Goal: Task Accomplishment & Management: Use online tool/utility

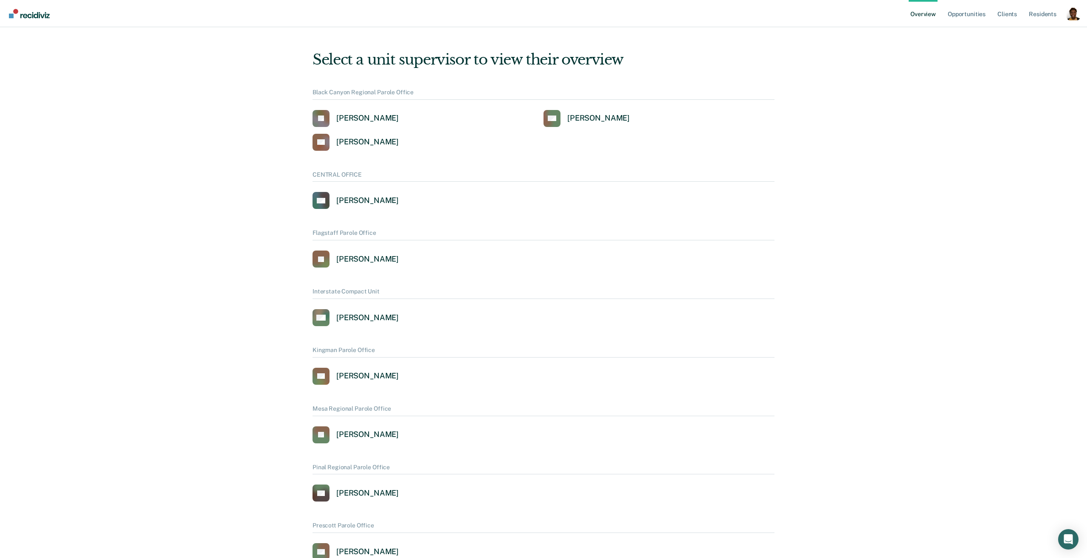
click at [1071, 14] on div "Profile dropdown button" at bounding box center [1074, 14] width 14 height 14
click at [1021, 37] on link "Profile" at bounding box center [1039, 38] width 55 height 7
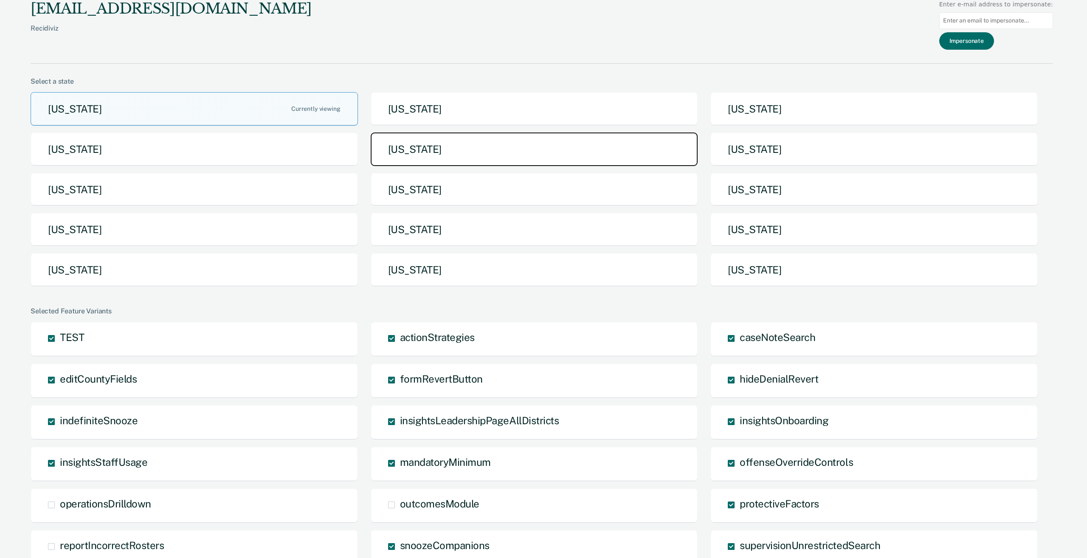
click at [519, 147] on button "[US_STATE]" at bounding box center [534, 149] width 327 height 34
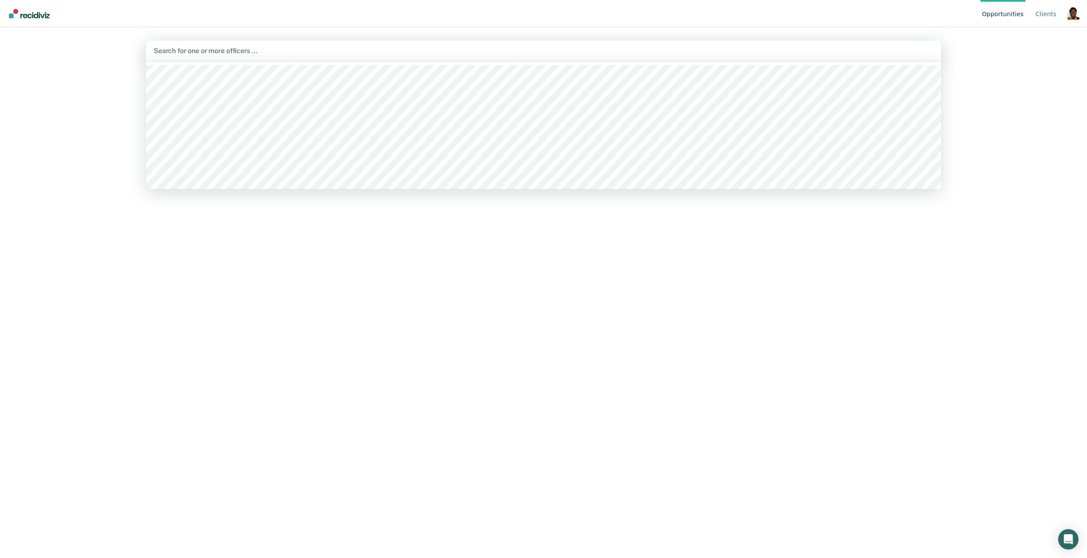
click at [797, 58] on div "Search for one or more officers …" at bounding box center [543, 51] width 795 height 20
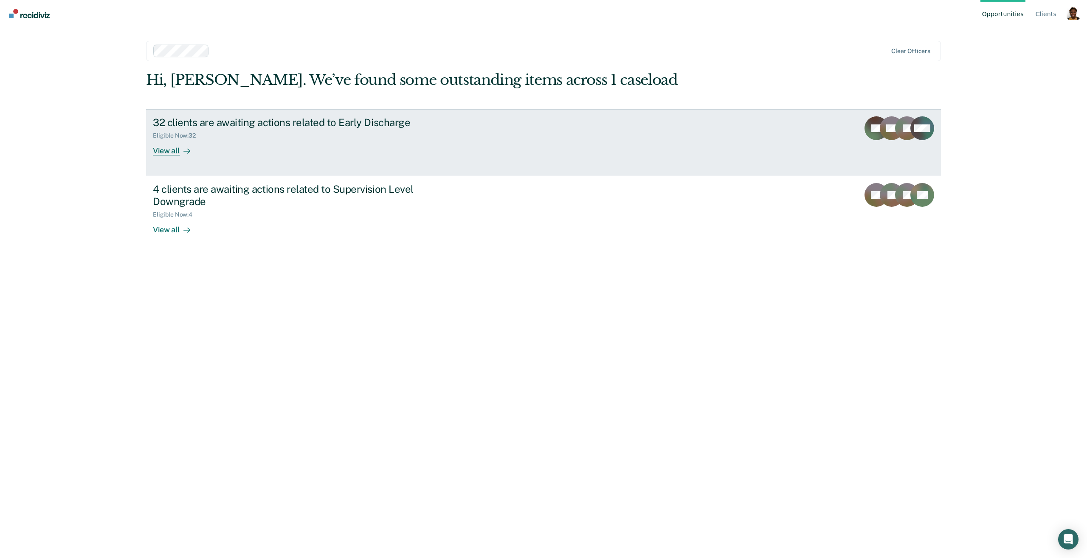
click at [305, 163] on link "32 clients are awaiting actions related to Early Discharge Eligible Now : 32 Vi…" at bounding box center [543, 142] width 795 height 67
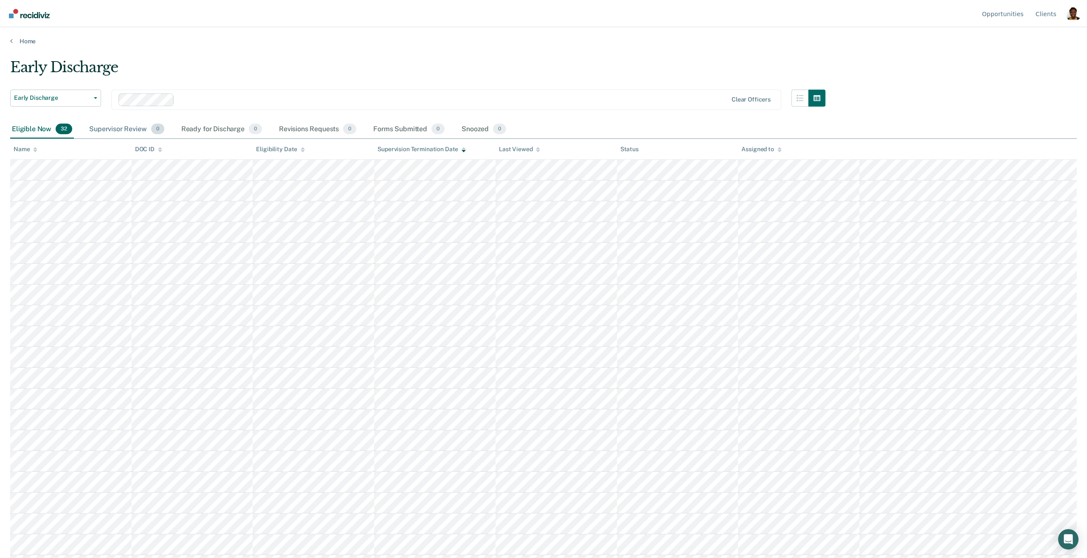
click at [135, 133] on div "Supervisor Review 0" at bounding box center [126, 129] width 79 height 19
click at [63, 133] on span "32" at bounding box center [64, 129] width 17 height 11
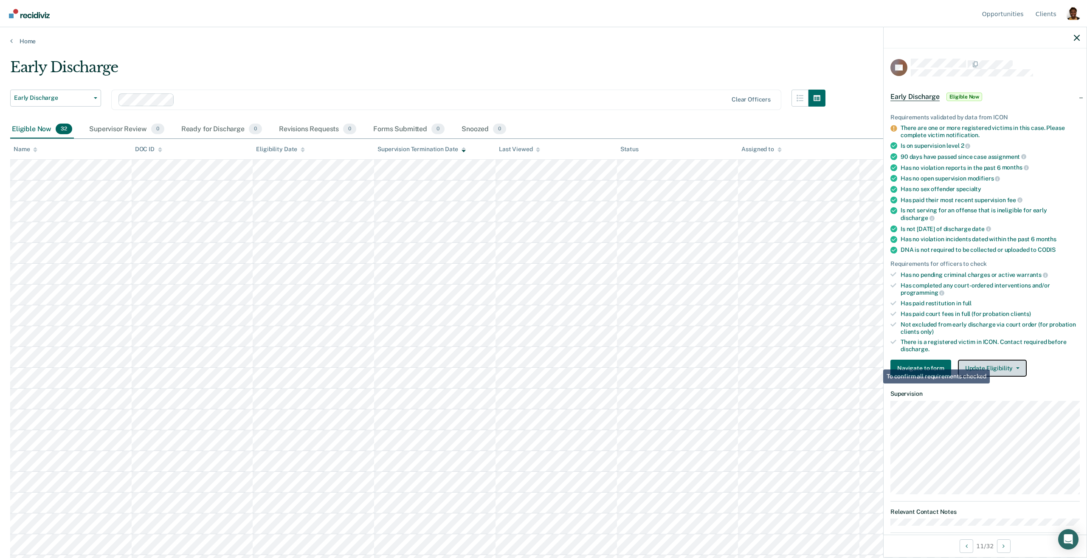
click at [987, 362] on button "Update Eligibility" at bounding box center [992, 368] width 69 height 17
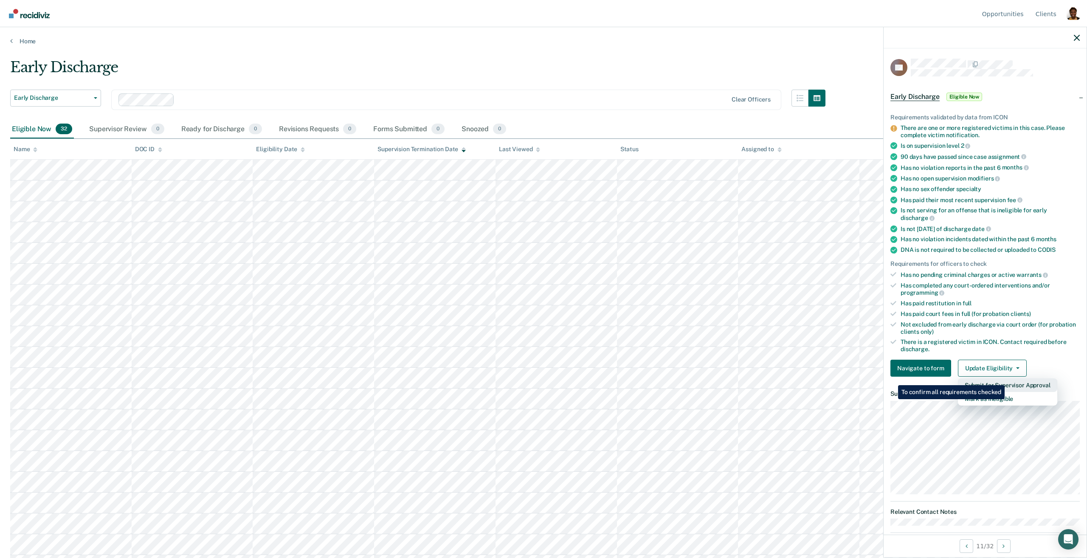
click at [1006, 379] on button "Submit for Supervisor Approval" at bounding box center [1007, 385] width 99 height 14
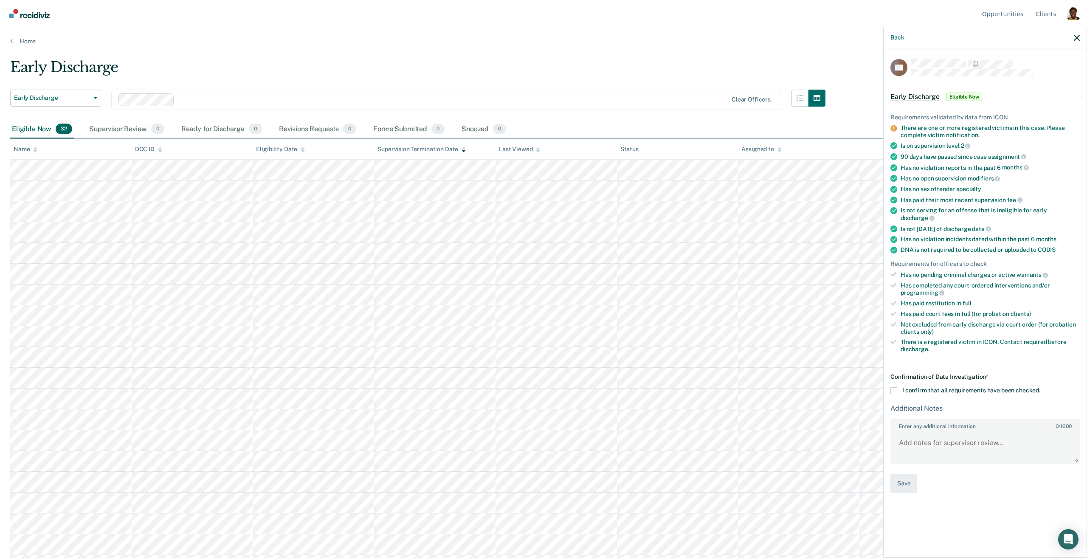
click at [895, 387] on div "Confirmation of Data Investigation * I confirm that all requirements have been …" at bounding box center [984, 433] width 189 height 120
click at [892, 387] on span at bounding box center [893, 390] width 7 height 7
click at [1040, 387] on input "I confirm that all requirements have been checked." at bounding box center [1040, 387] width 0 height 0
click at [933, 431] on textarea "Enter any additional information 0 / 1600" at bounding box center [985, 446] width 188 height 31
type textarea "test"
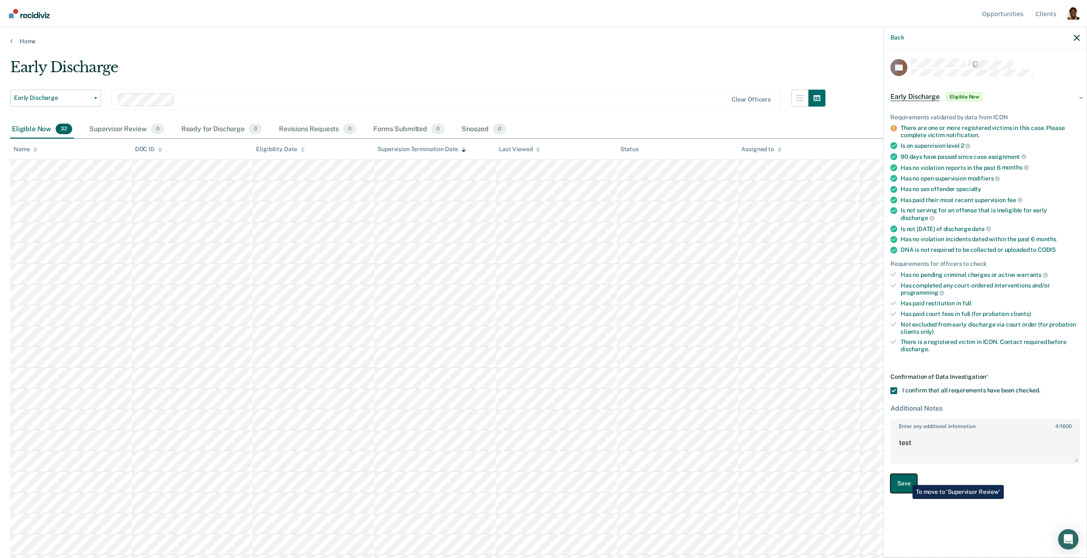
click at [906, 479] on button "Save" at bounding box center [903, 483] width 27 height 19
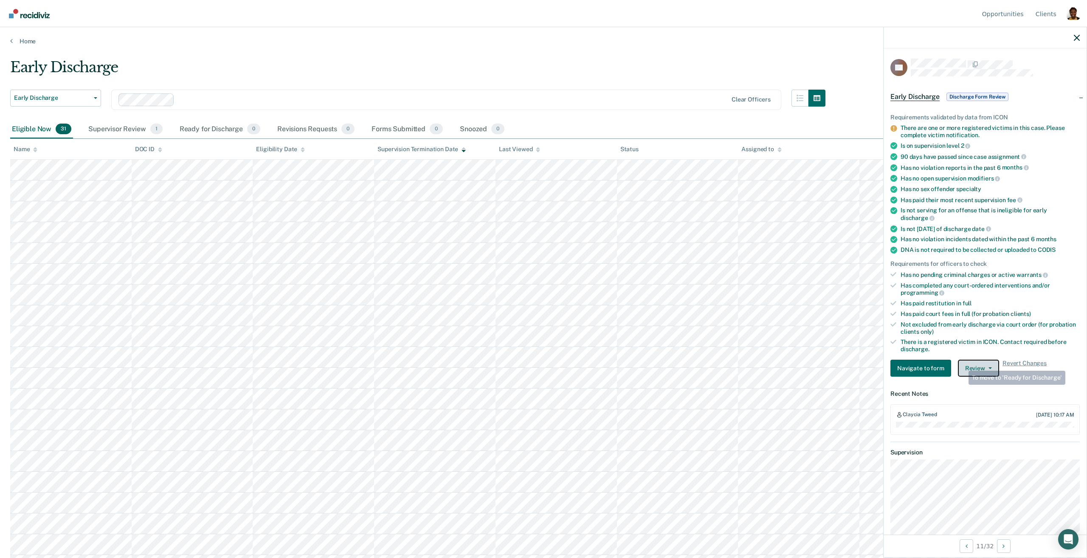
click at [970, 360] on button "Review" at bounding box center [978, 368] width 41 height 17
click at [983, 425] on div "Claycia Tweed [DATE] 10:17 AM" at bounding box center [984, 419] width 189 height 31
click at [118, 128] on div "Supervisor Review 1" at bounding box center [126, 129] width 78 height 19
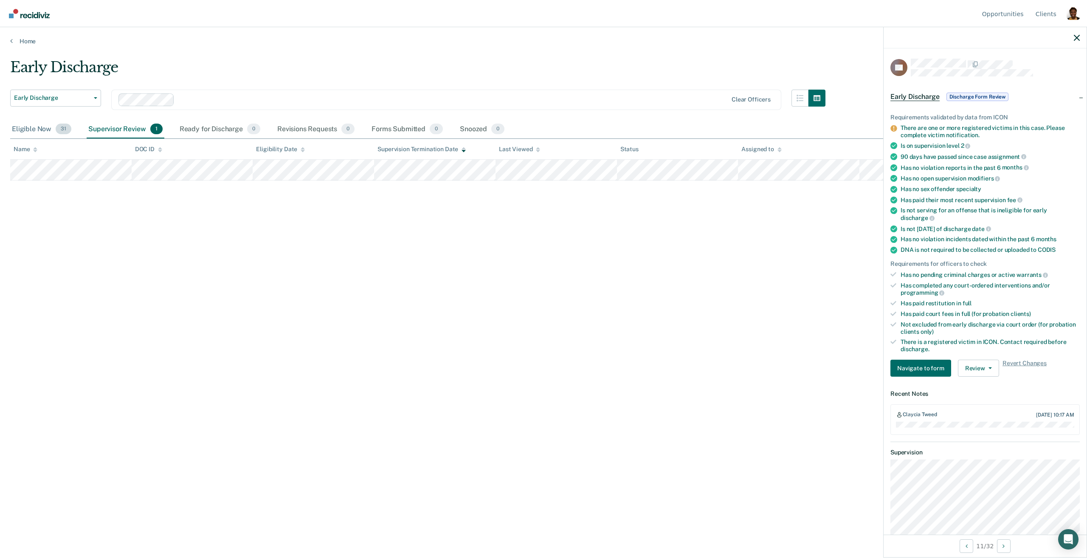
click at [36, 130] on div "Eligible Now 31" at bounding box center [41, 129] width 63 height 19
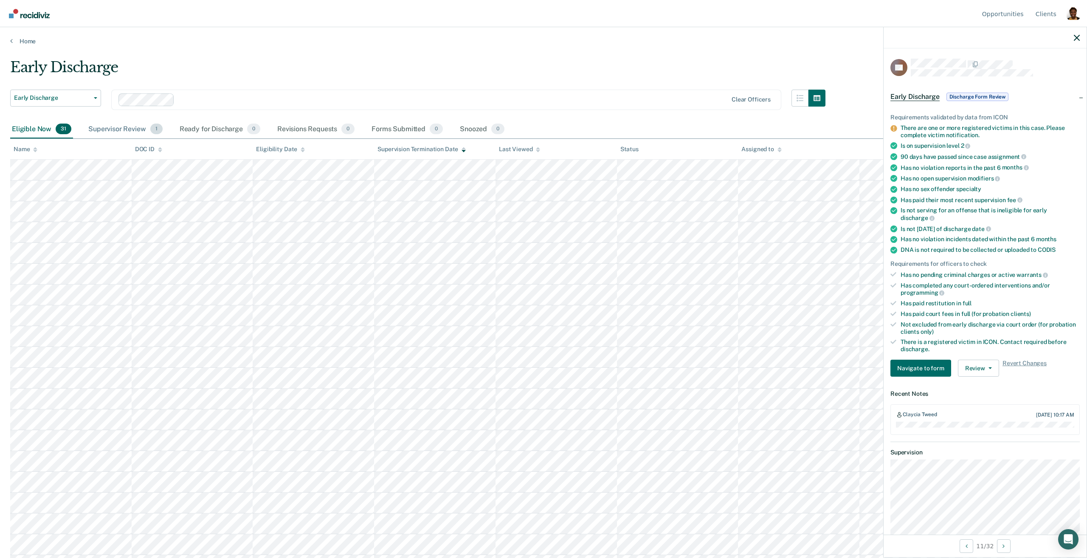
click at [118, 124] on div "Supervisor Review 1" at bounding box center [126, 129] width 78 height 19
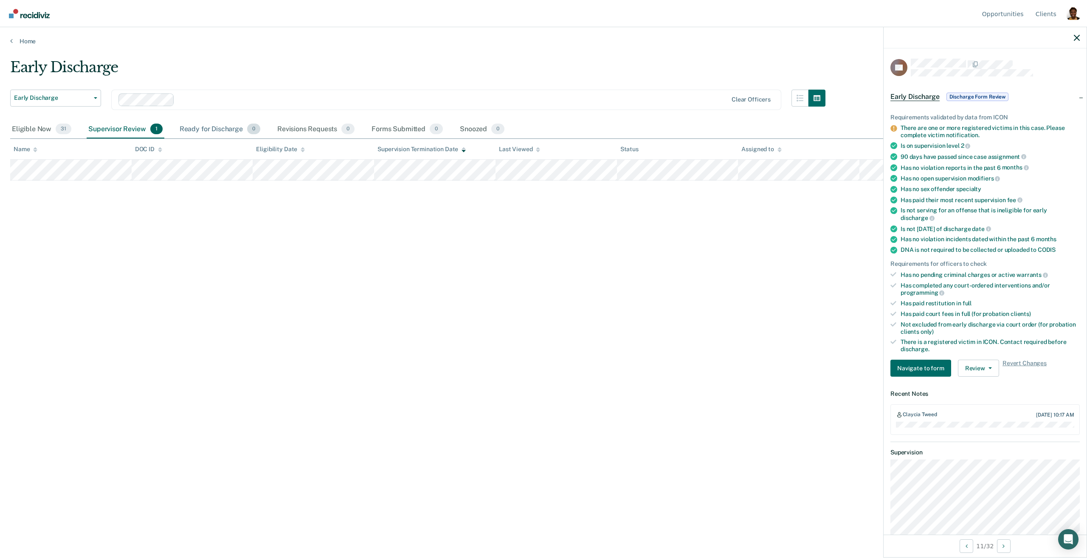
click at [206, 133] on div "Ready for Discharge 0" at bounding box center [220, 129] width 84 height 19
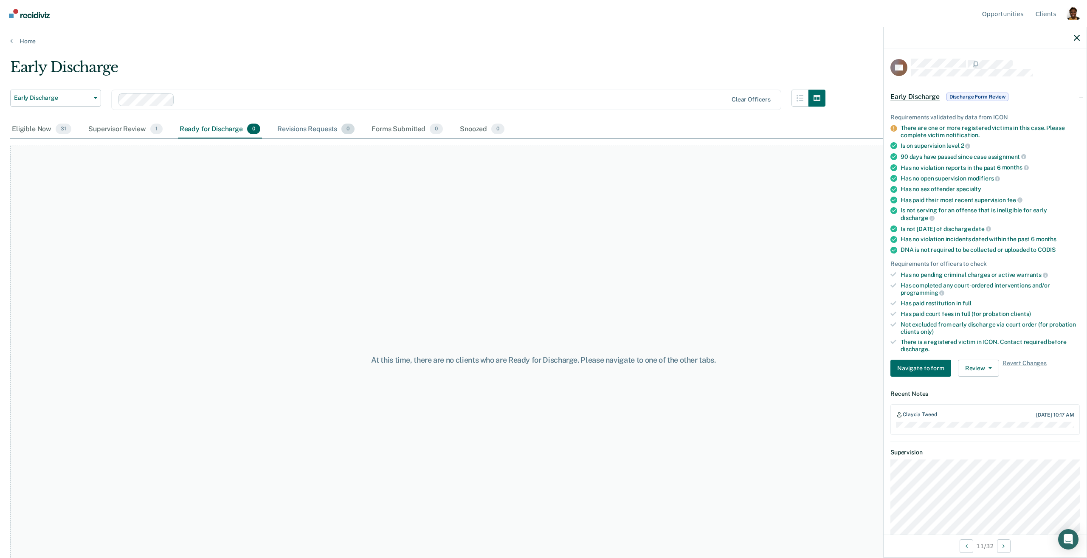
click at [287, 136] on div "Revisions Requests 0" at bounding box center [316, 129] width 81 height 19
drag, startPoint x: 1078, startPoint y: 39, endPoint x: 583, endPoint y: 126, distance: 502.7
click at [1077, 39] on icon "button" at bounding box center [1077, 38] width 6 height 6
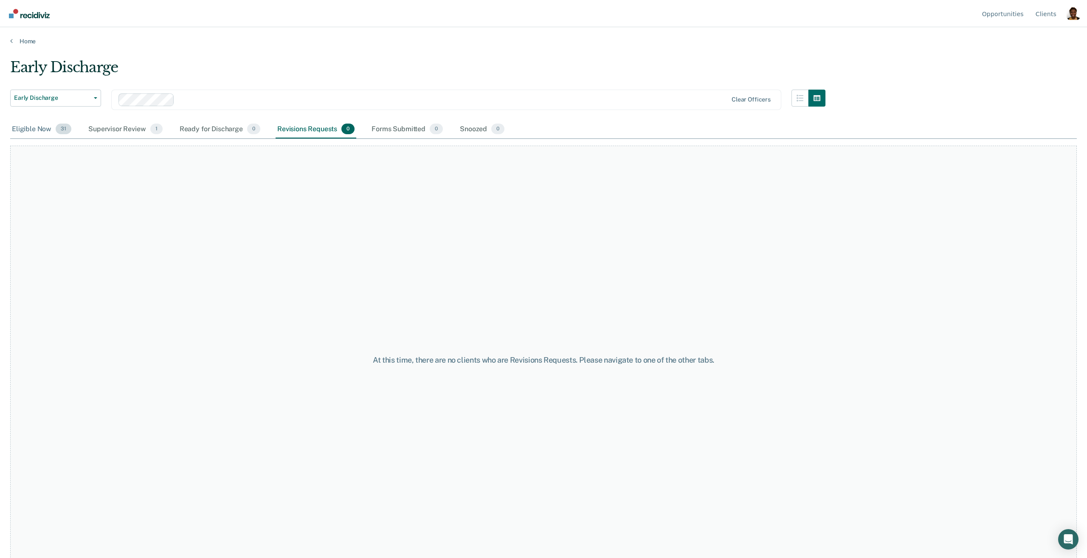
click at [56, 127] on span "31" at bounding box center [64, 129] width 16 height 11
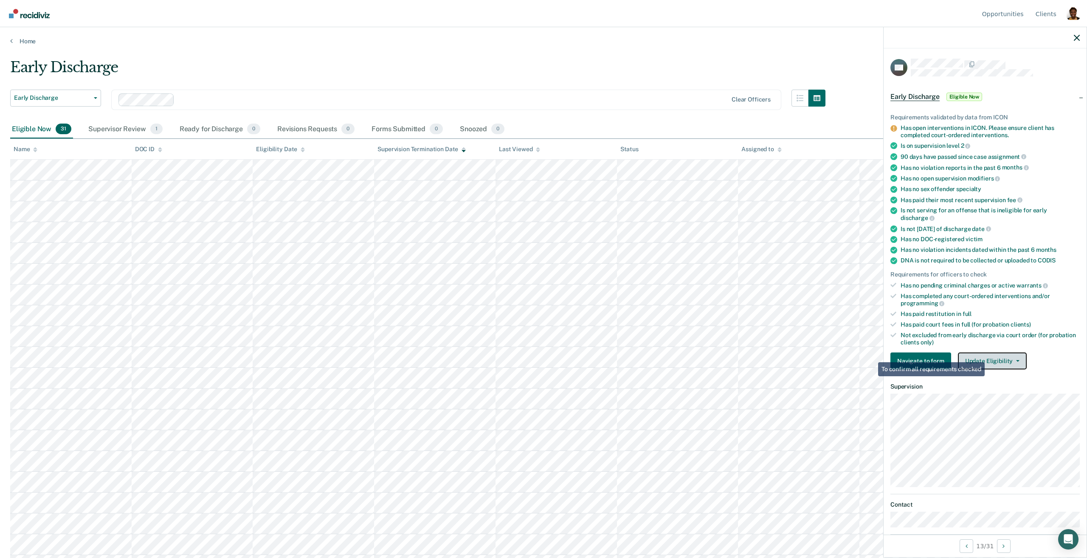
click at [987, 355] on button "Update Eligibility" at bounding box center [992, 360] width 69 height 17
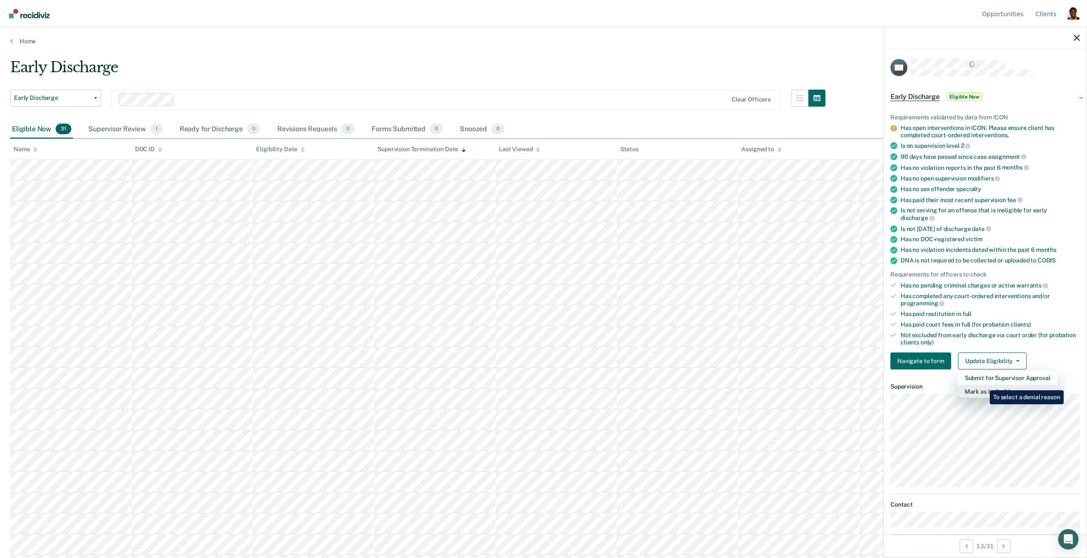
click at [983, 385] on button "Mark as Ineligible" at bounding box center [1007, 392] width 99 height 14
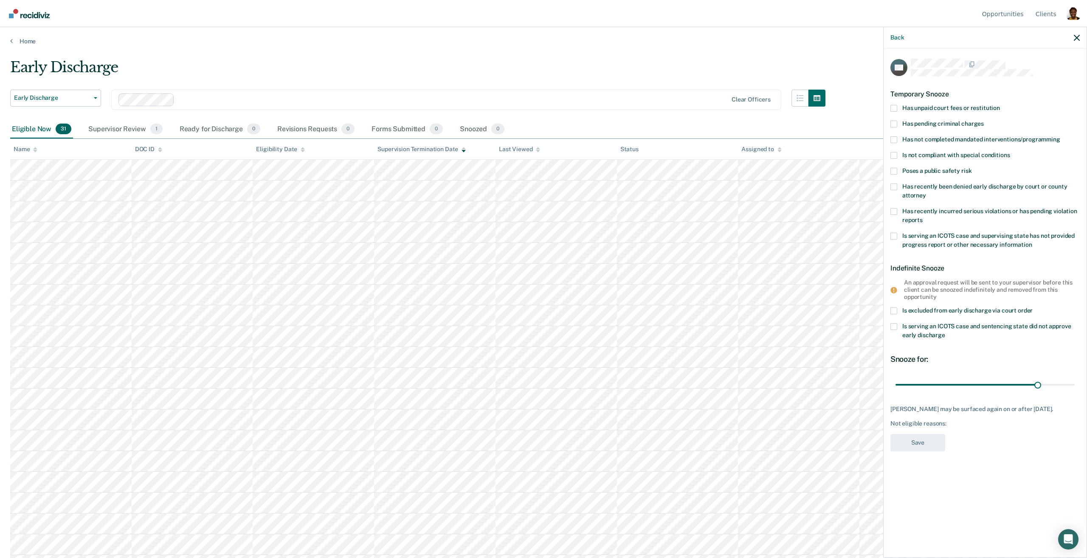
click at [897, 312] on label "Is excluded from early discharge via court order" at bounding box center [984, 311] width 189 height 9
click at [1033, 307] on input "Is excluded from early discharge via court order" at bounding box center [1033, 307] width 0 height 0
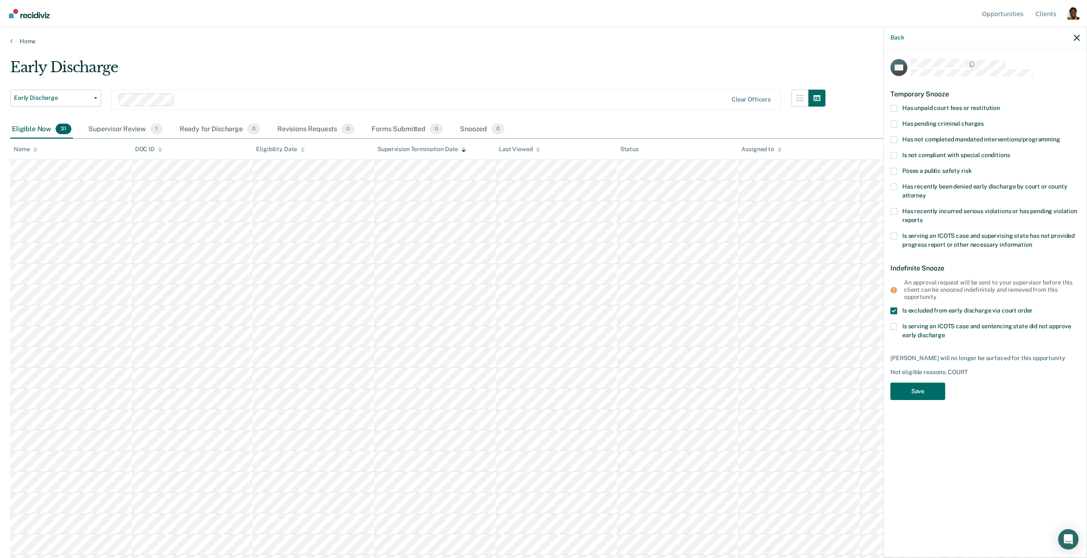
click at [894, 239] on label "Is serving an ICOTS case and supervising state has not provided progress report…" at bounding box center [984, 242] width 189 height 18
click at [1032, 242] on input "Is serving an ICOTS case and supervising state has not provided progress report…" at bounding box center [1032, 242] width 0 height 0
click at [916, 390] on button "Save" at bounding box center [917, 391] width 55 height 17
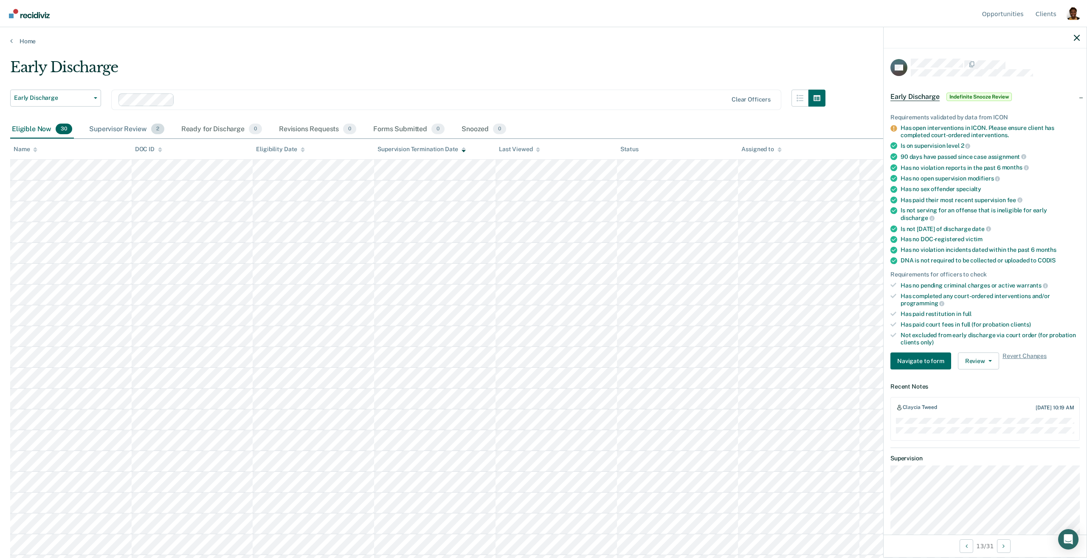
click at [111, 129] on div "Supervisor Review 2" at bounding box center [126, 129] width 79 height 19
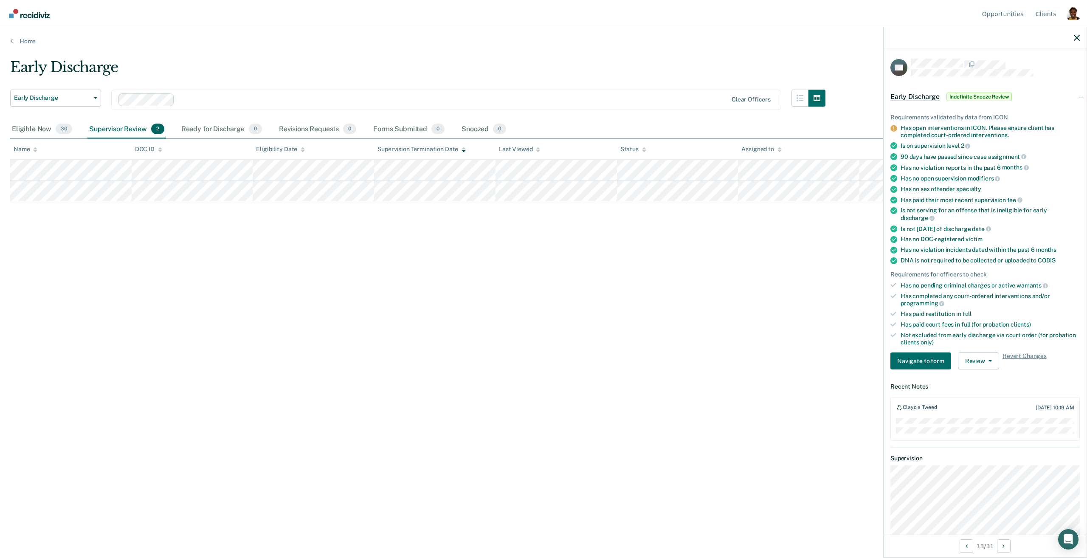
click at [950, 127] on div "Has open interventions in ICON. Please ensure client has completed court-ordere…" at bounding box center [990, 131] width 179 height 14
click at [971, 354] on button "Review" at bounding box center [978, 360] width 41 height 17
click at [976, 385] on button "Approve Snooze" at bounding box center [999, 392] width 82 height 14
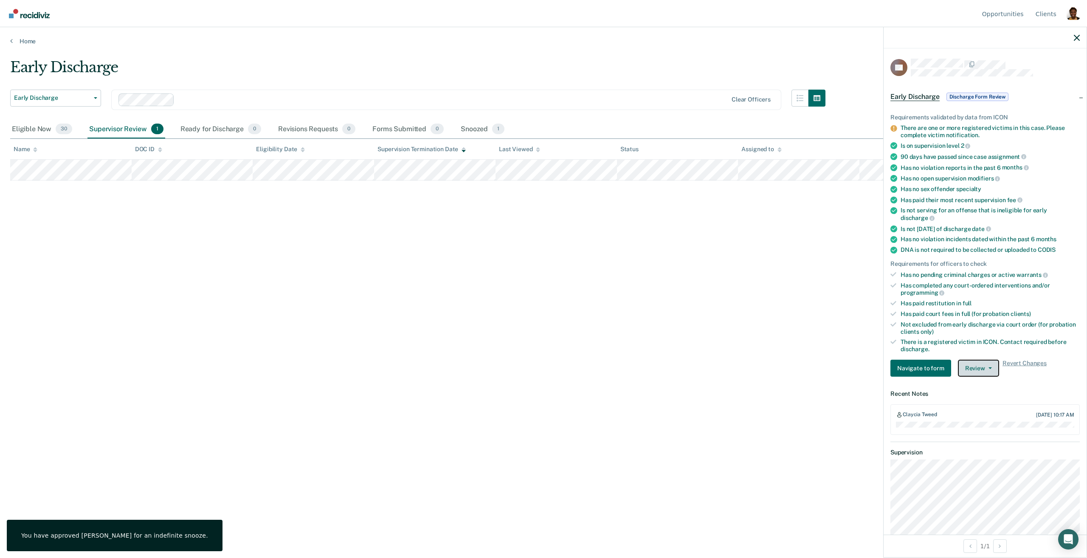
click at [994, 360] on button "Review" at bounding box center [978, 368] width 41 height 17
click at [982, 378] on button "Approve Discharge and Forms" at bounding box center [1006, 385] width 96 height 14
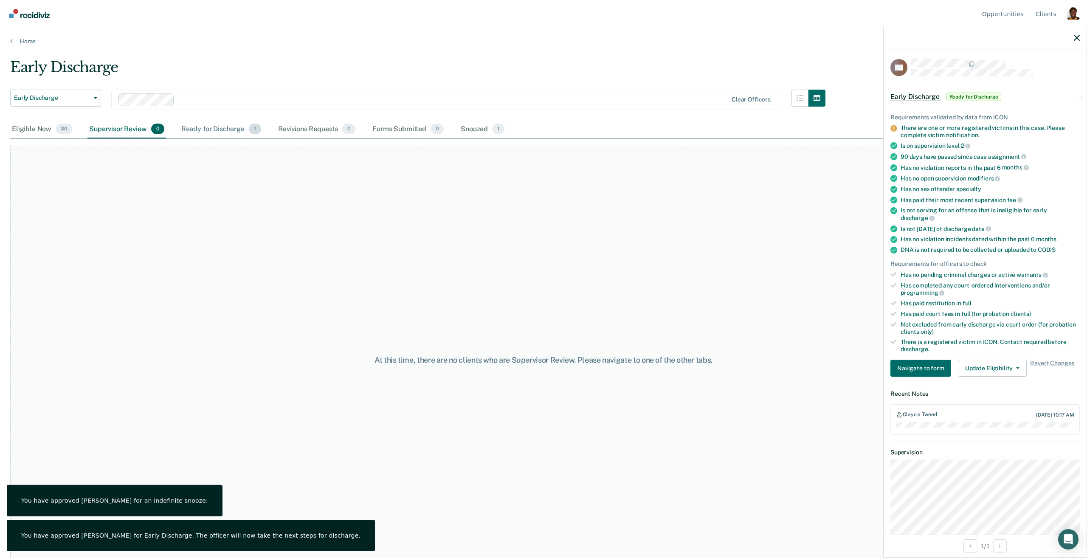
click at [217, 128] on div "Ready for Discharge 1" at bounding box center [221, 129] width 83 height 19
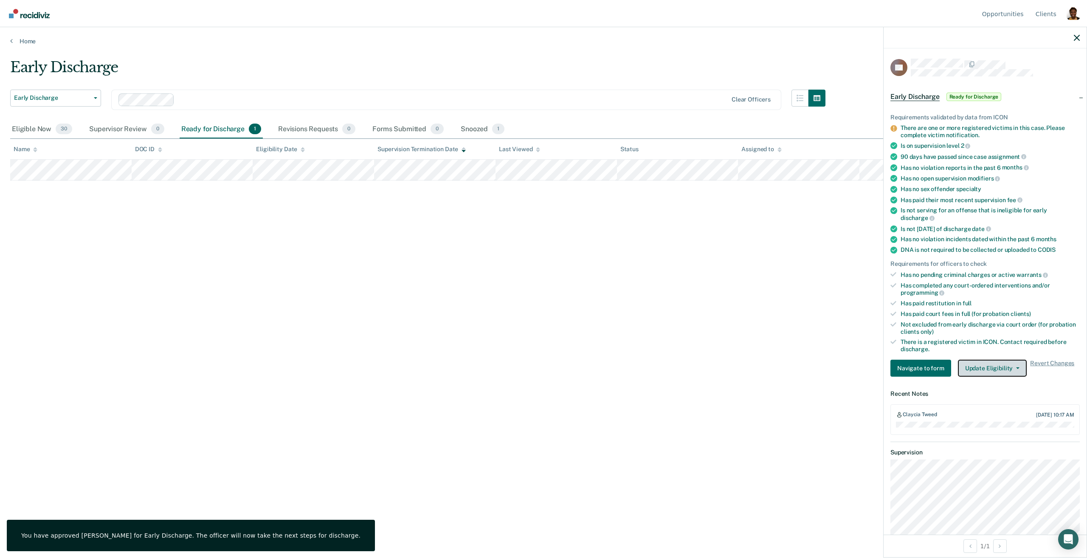
click at [977, 361] on button "Update Eligibility" at bounding box center [992, 368] width 69 height 17
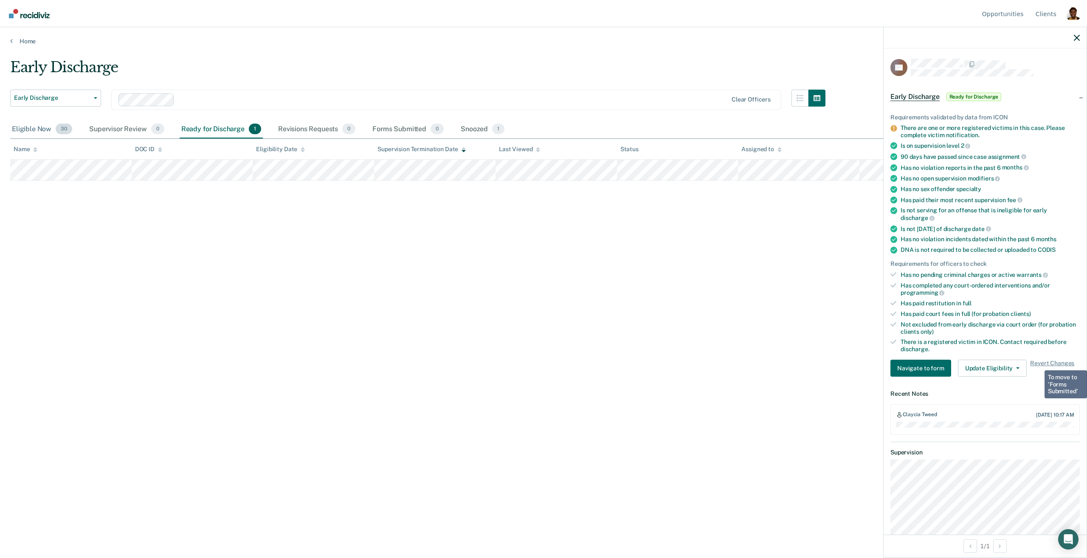
drag, startPoint x: 20, startPoint y: 134, endPoint x: 31, endPoint y: 130, distance: 10.9
click at [21, 133] on div "Eligible Now 30" at bounding box center [42, 129] width 64 height 19
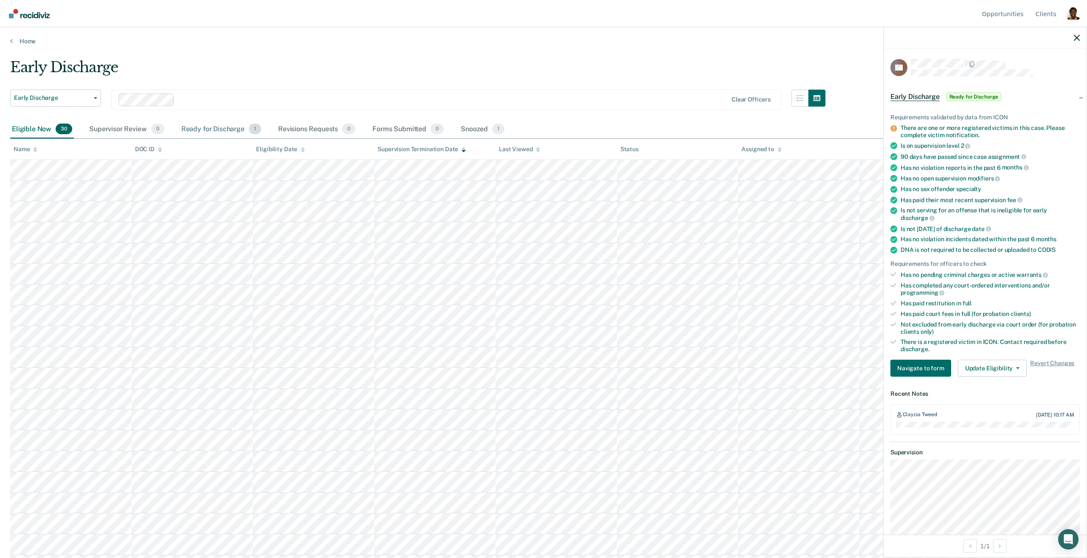
click at [208, 132] on div "Ready for Discharge 1" at bounding box center [221, 129] width 83 height 19
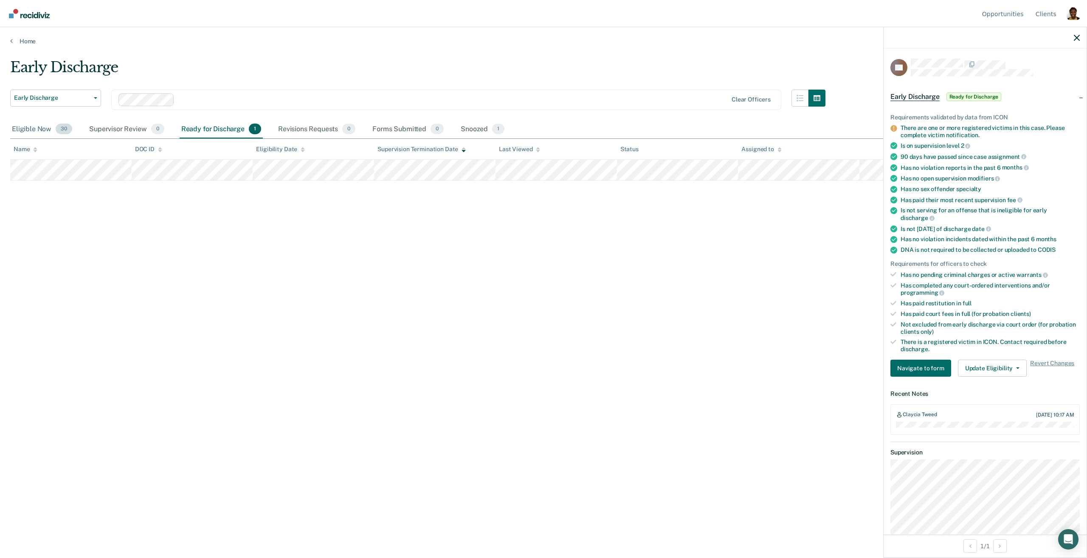
click at [49, 132] on div "Eligible Now 30" at bounding box center [42, 129] width 64 height 19
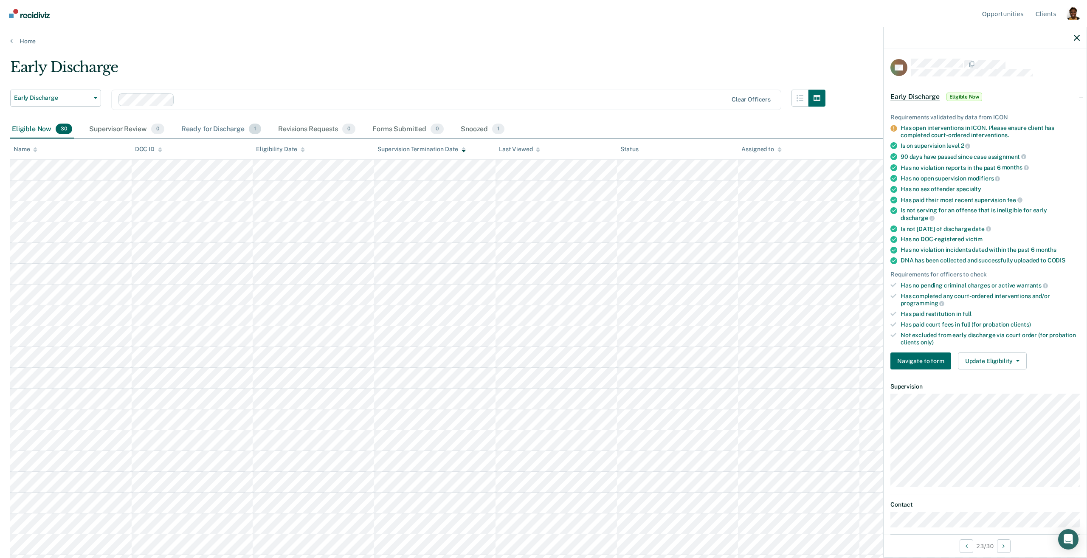
click at [230, 134] on div "Ready for Discharge 1" at bounding box center [221, 129] width 83 height 19
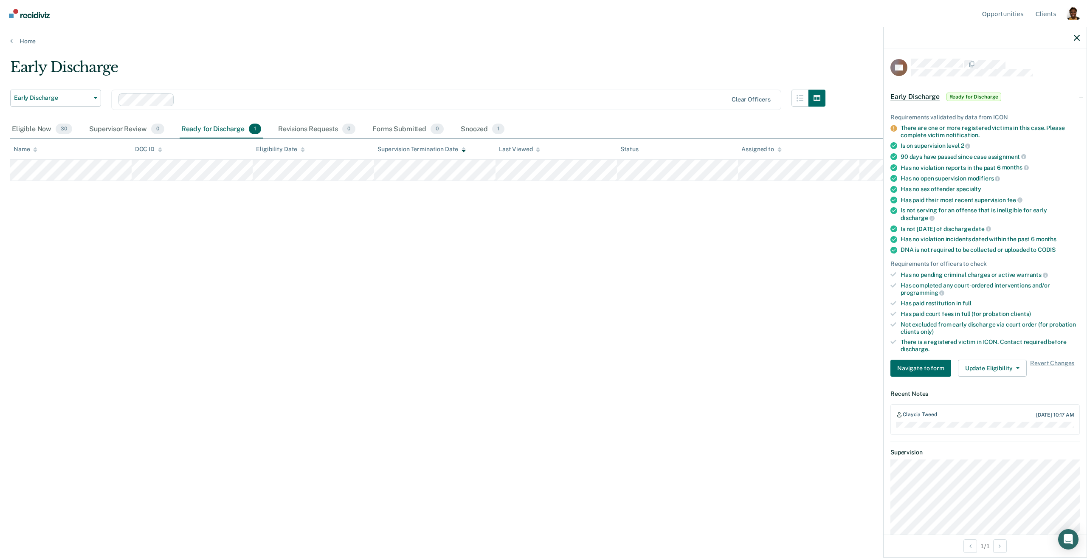
click at [919, 329] on ul "Requirements validated by data from ICON There are one or more registered victi…" at bounding box center [984, 233] width 189 height 239
click at [919, 365] on button "Navigate to form" at bounding box center [920, 368] width 61 height 17
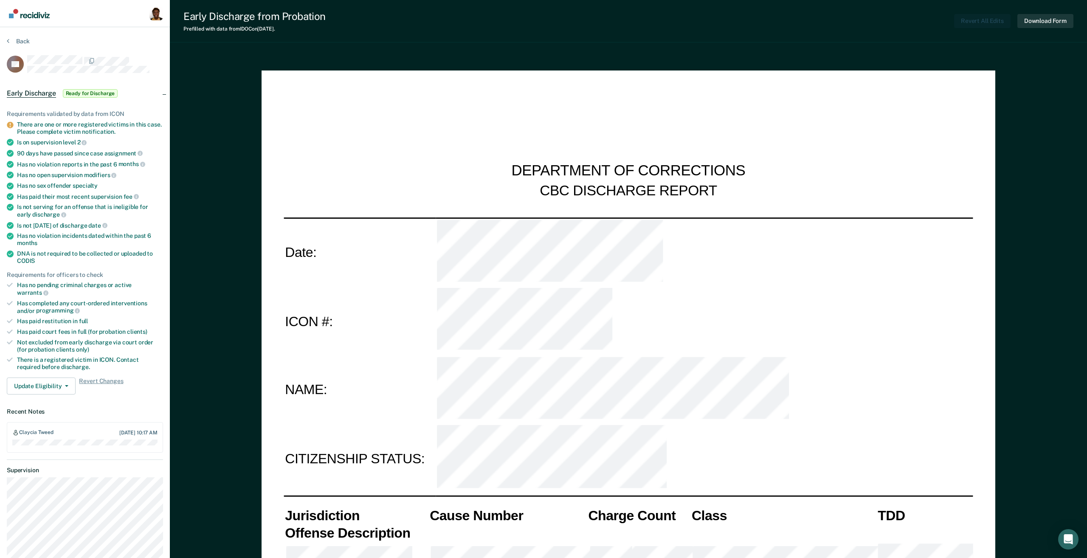
type textarea "x"
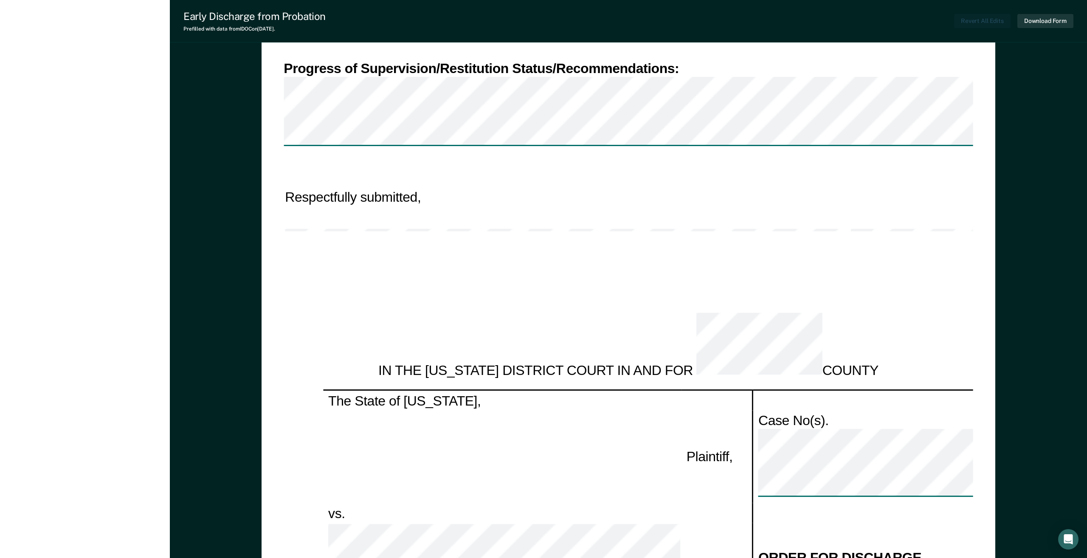
scroll to position [1164, 0]
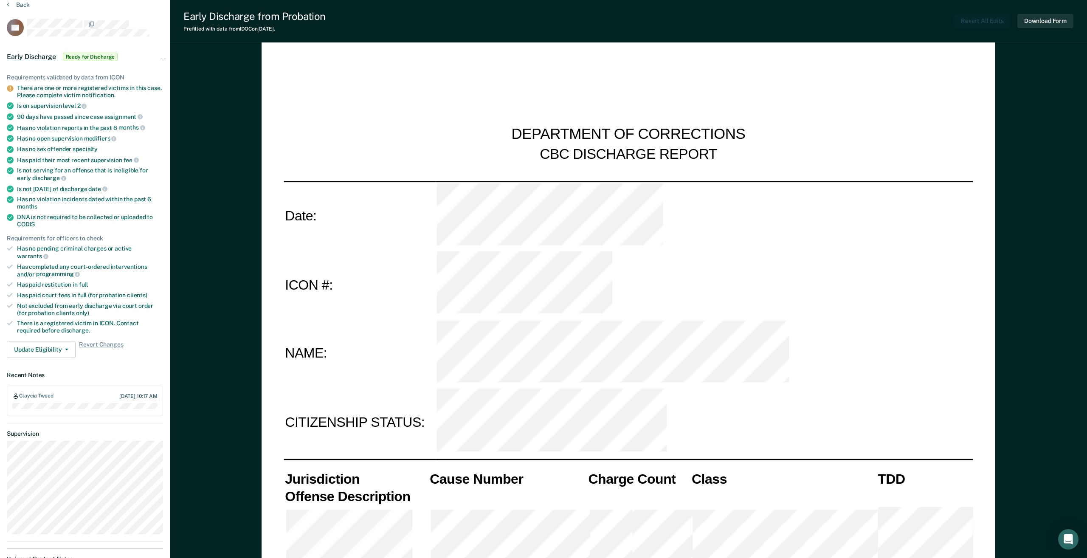
scroll to position [0, 0]
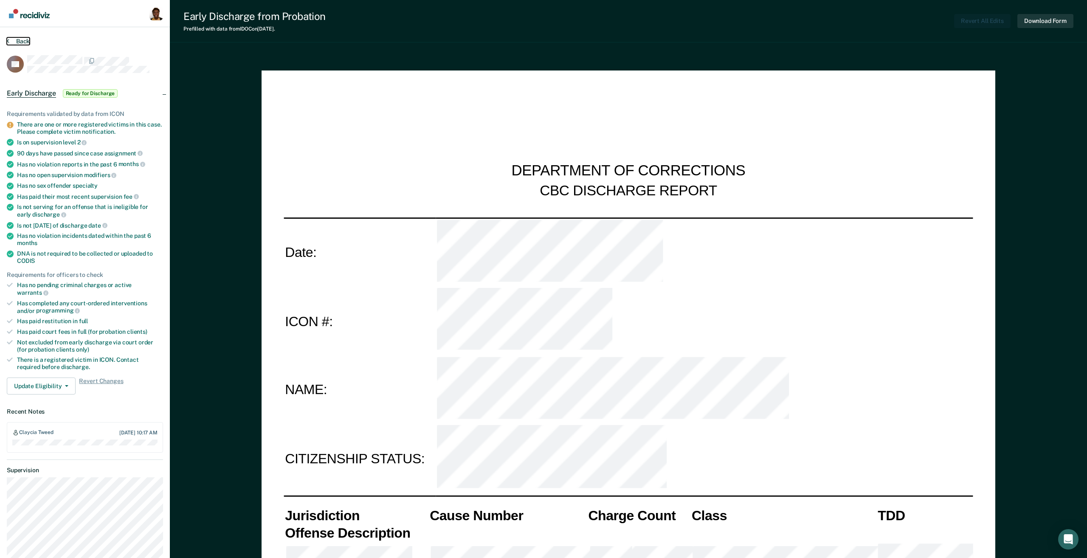
click at [19, 40] on button "Back" at bounding box center [18, 41] width 23 height 8
